Goal: Information Seeking & Learning: Learn about a topic

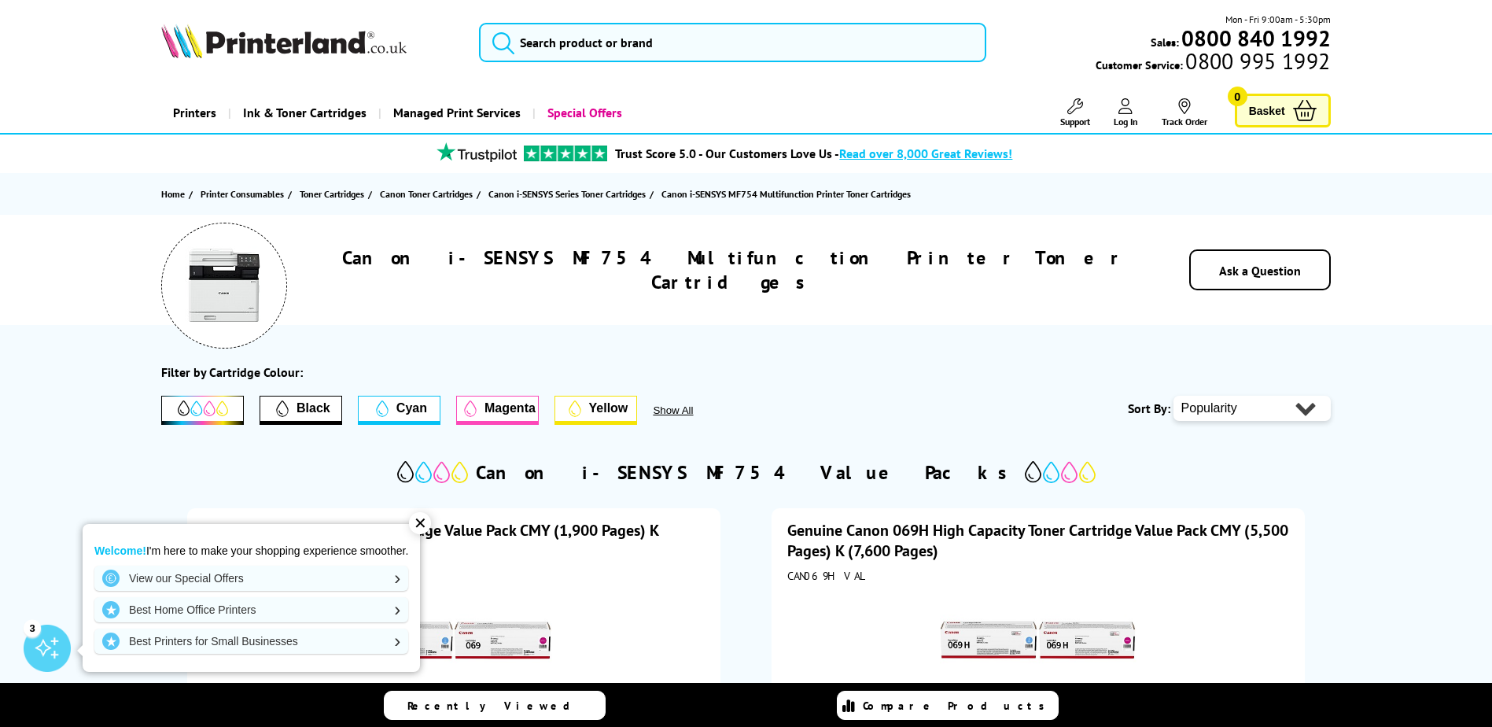
click at [428, 517] on div "✕" at bounding box center [420, 523] width 22 height 22
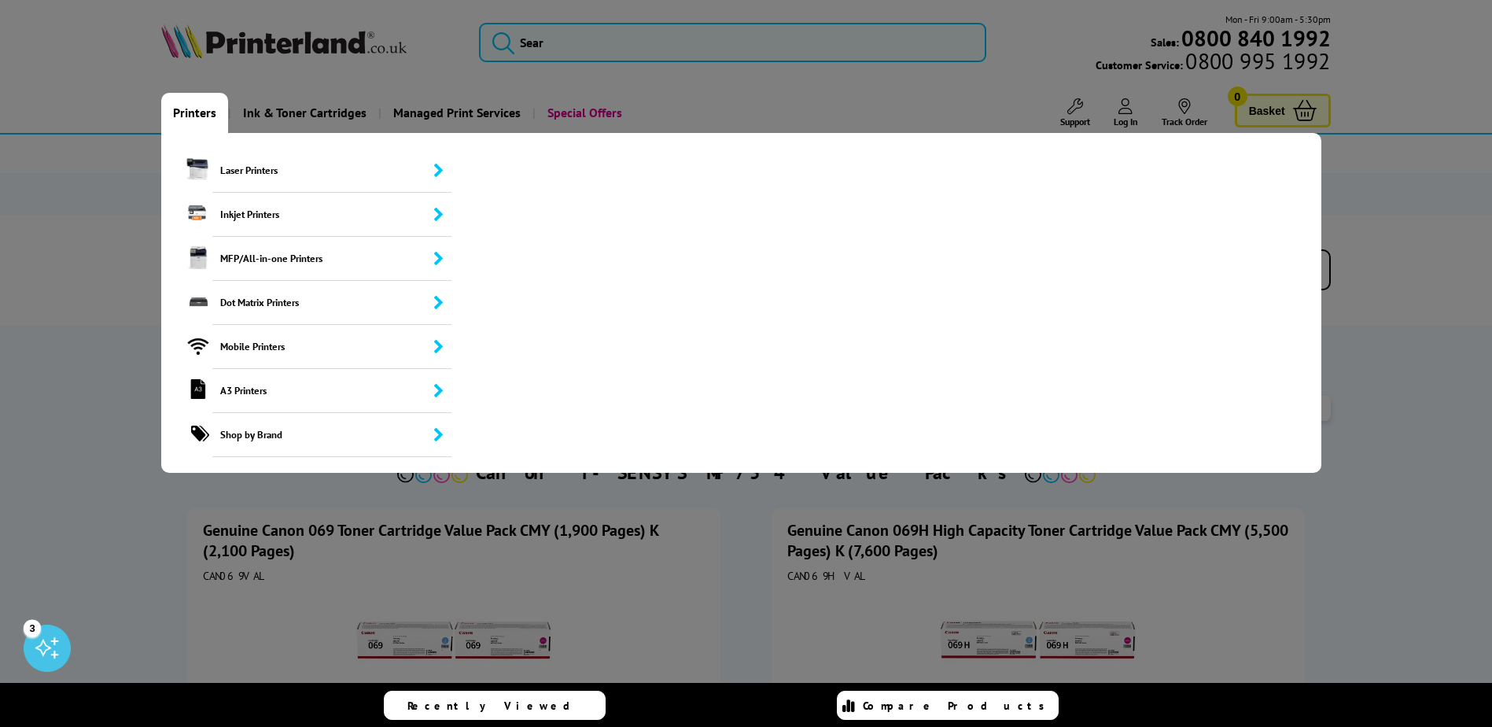
click at [188, 109] on link "Printers" at bounding box center [194, 113] width 67 height 40
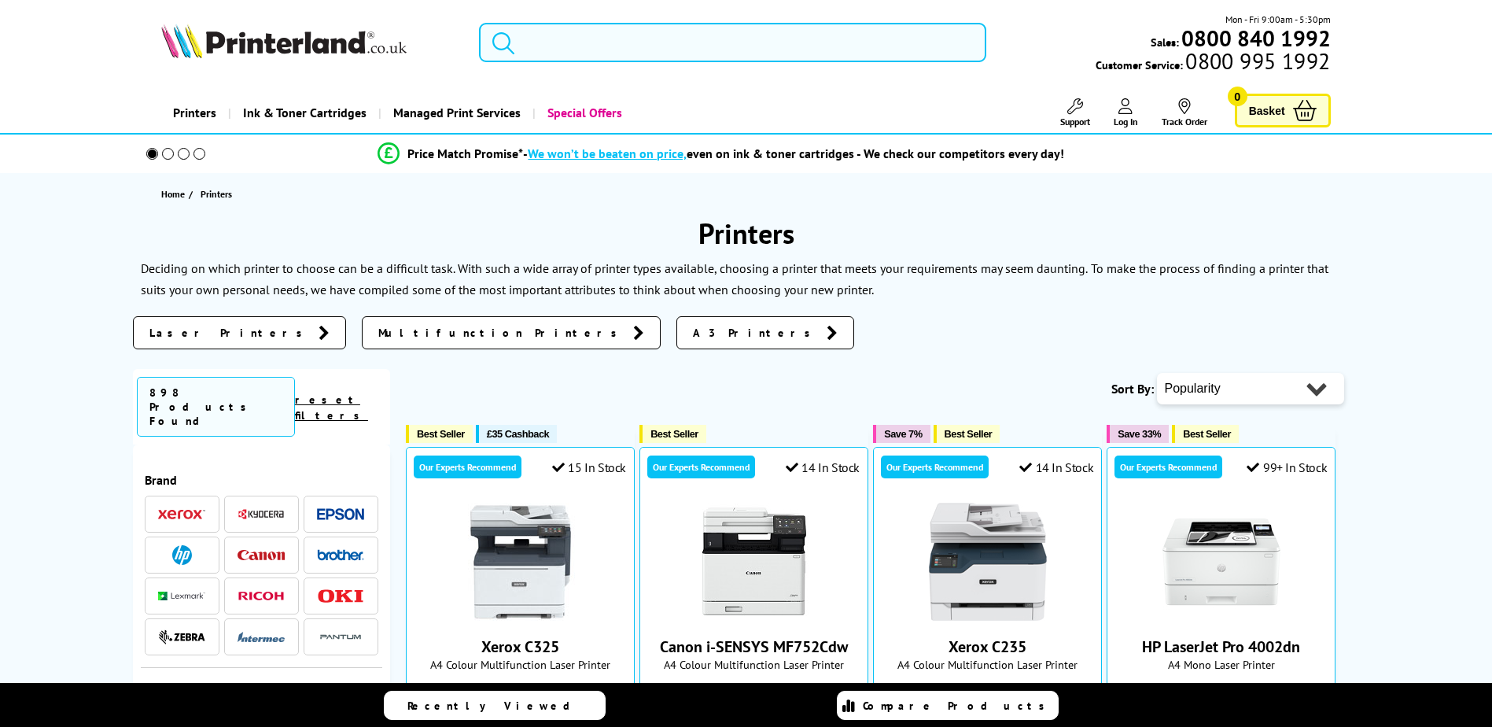
click at [609, 35] on input "search" at bounding box center [732, 42] width 507 height 39
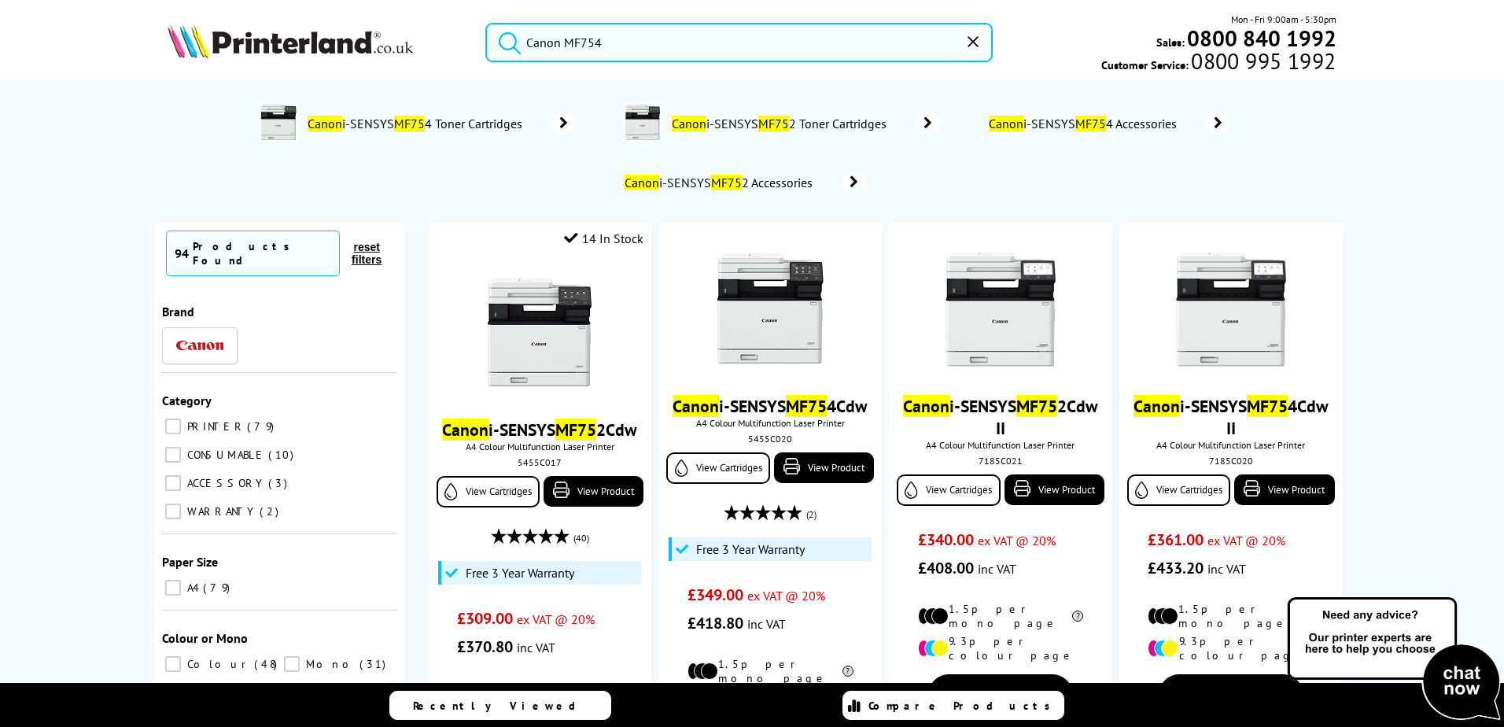
type input "Canon MF754"
click at [486, 23] on button "submit" at bounding box center [505, 40] width 39 height 35
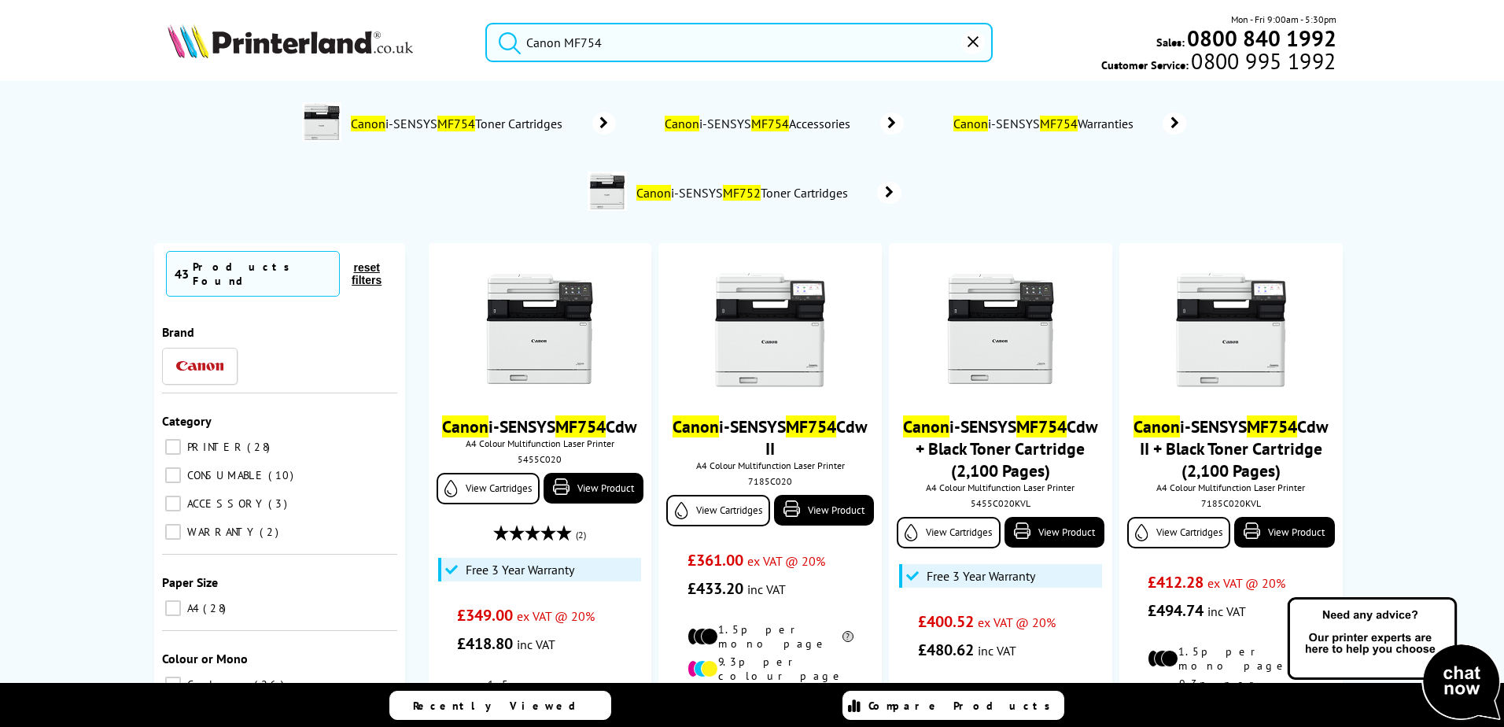
click at [511, 177] on ol "Canon i-SENSYS MF754 Toner Cartridges Canon i-SENSYS MF754 Accessories Canon i-…" at bounding box center [751, 158] width 1153 height 138
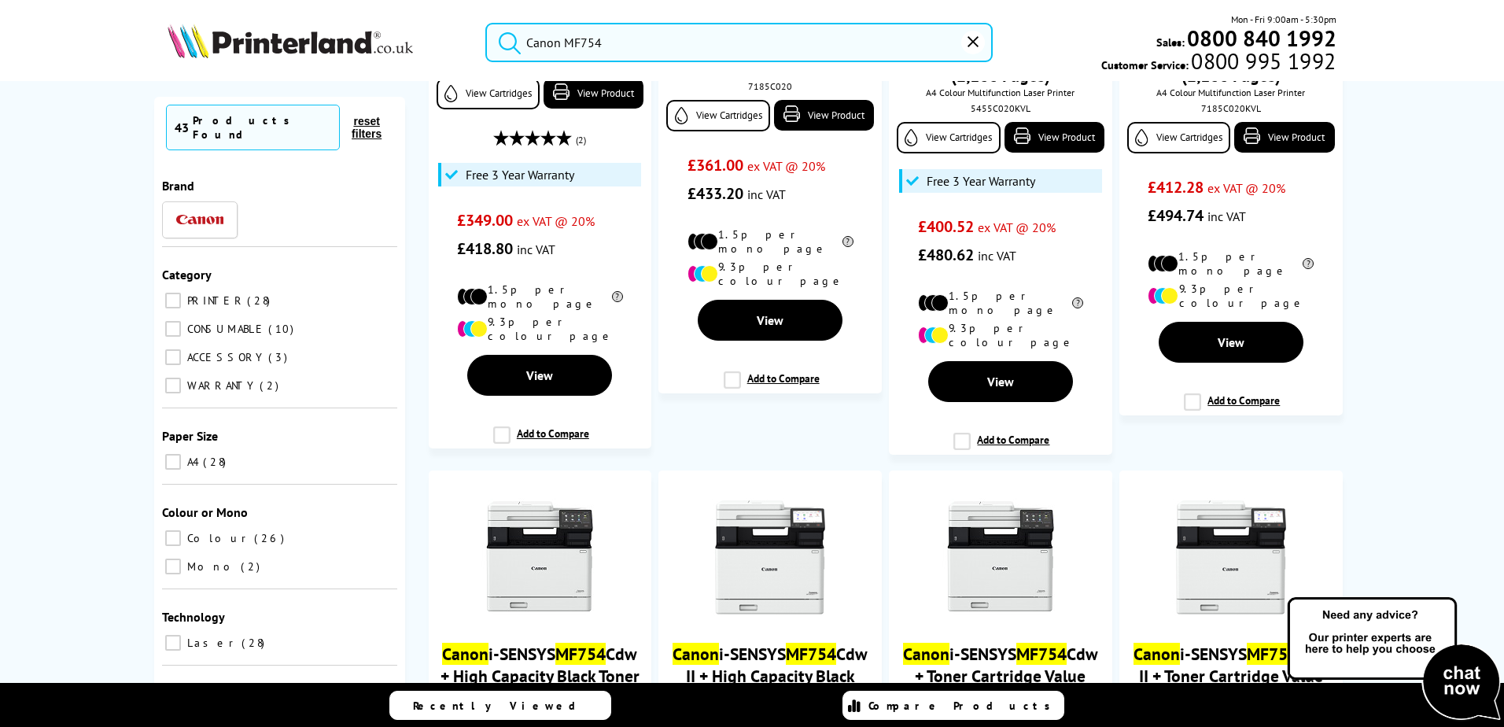
scroll to position [393, 0]
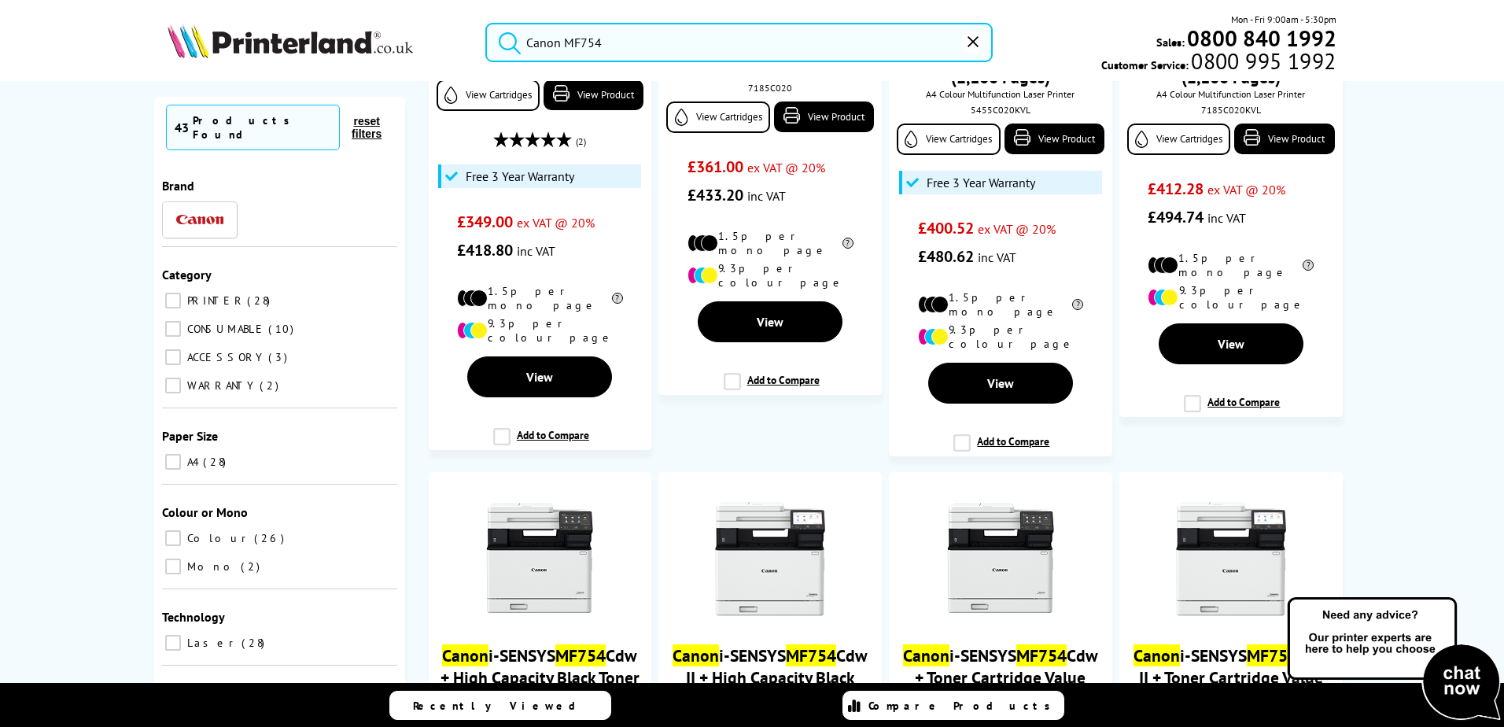
click at [165, 293] on input "PRINTER 28" at bounding box center [173, 301] width 16 height 16
checkbox input "true"
